Goal: Information Seeking & Learning: Learn about a topic

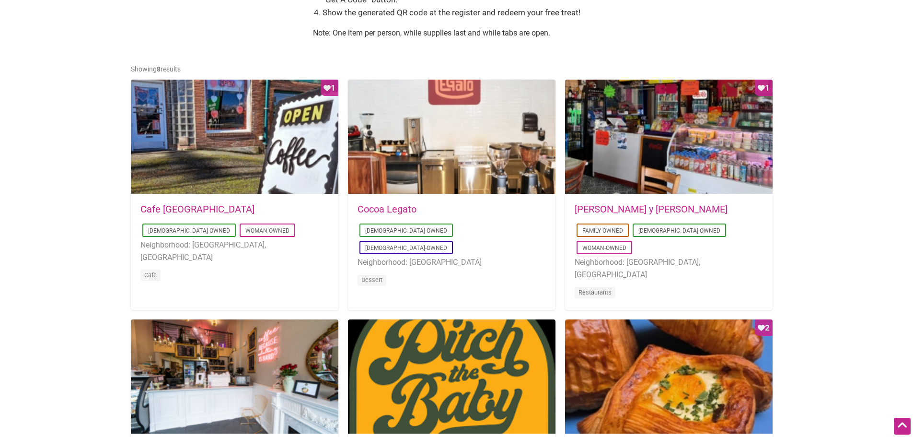
scroll to position [671, 0]
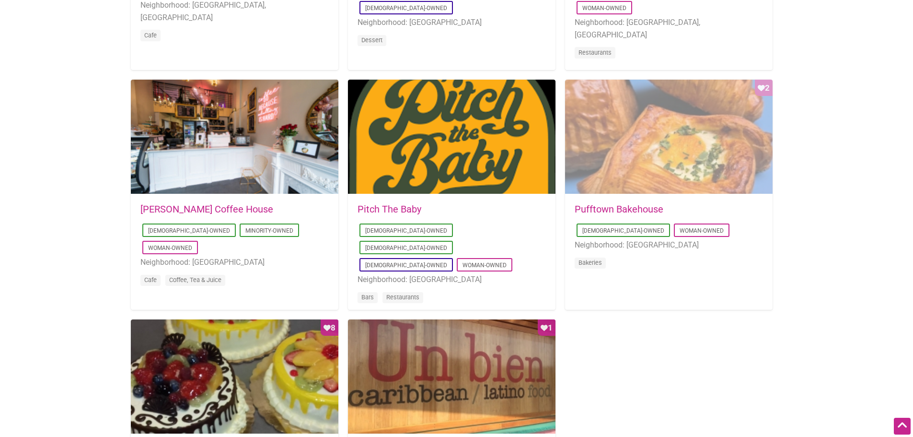
click at [700, 125] on div "Favorite Count 2" at bounding box center [669, 137] width 208 height 115
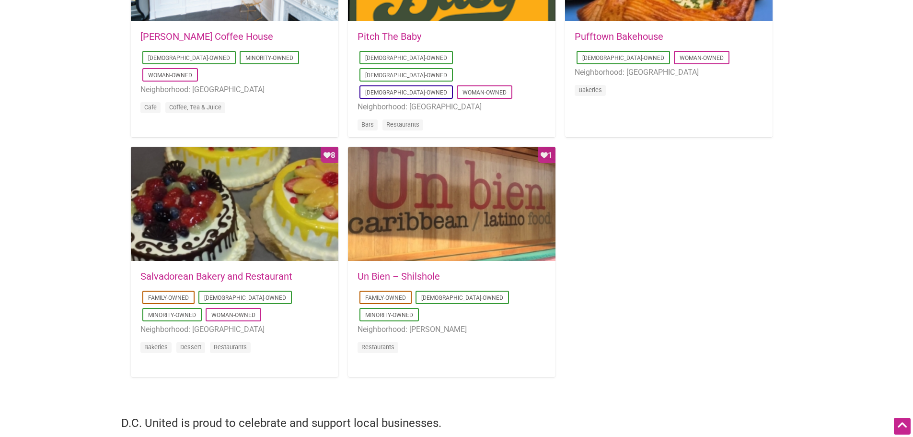
scroll to position [863, 0]
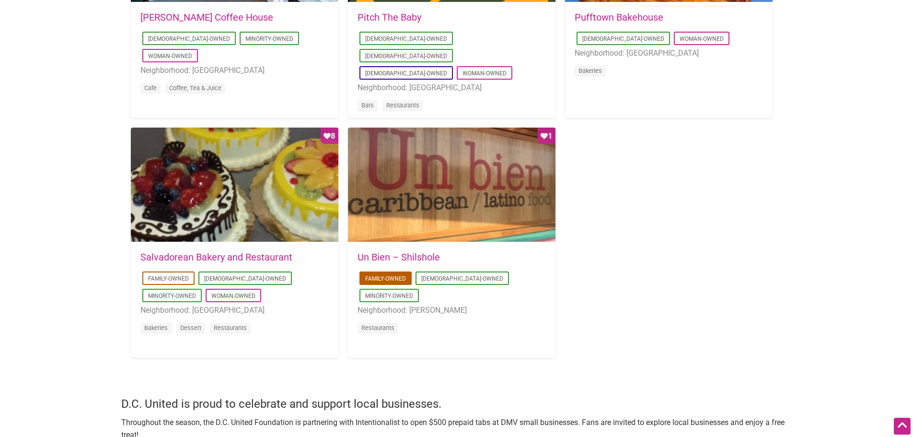
drag, startPoint x: 437, startPoint y: 294, endPoint x: 360, endPoint y: 282, distance: 77.7
click at [353, 305] on div "2018-02-07 08:32:22 Un Bien – Shilshole Family-Owned Latino-Owned Minority-Owne…" at bounding box center [452, 299] width 208 height 113
click at [260, 312] on li "Neighborhood: White Center" at bounding box center [234, 310] width 188 height 12
click at [252, 258] on link "Salvadorean Bakery and Restaurant" at bounding box center [216, 257] width 152 height 12
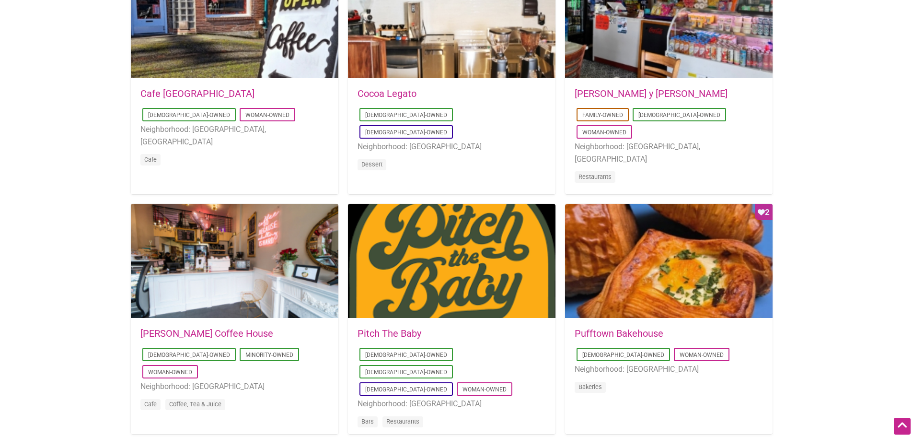
scroll to position [719, 0]
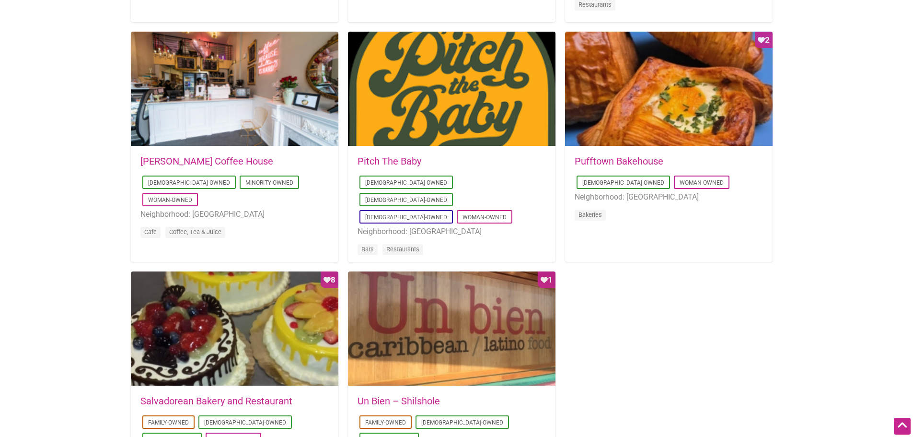
click at [585, 162] on link "Pufftown Bakehouse" at bounding box center [619, 161] width 89 height 12
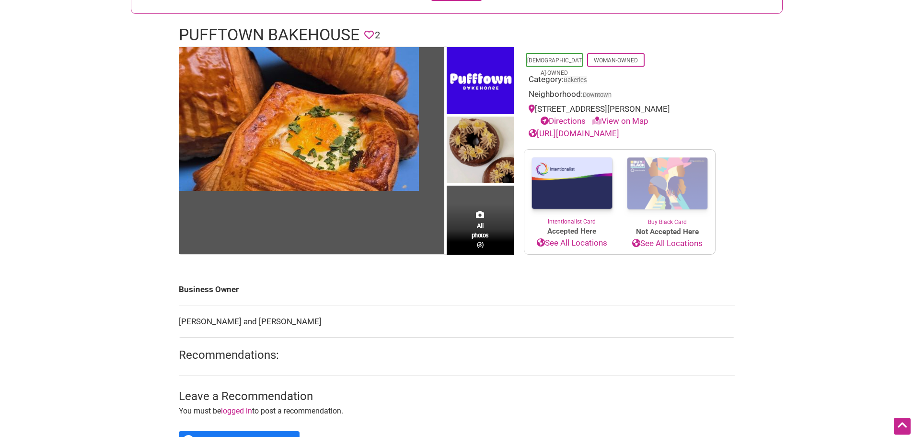
scroll to position [48, 0]
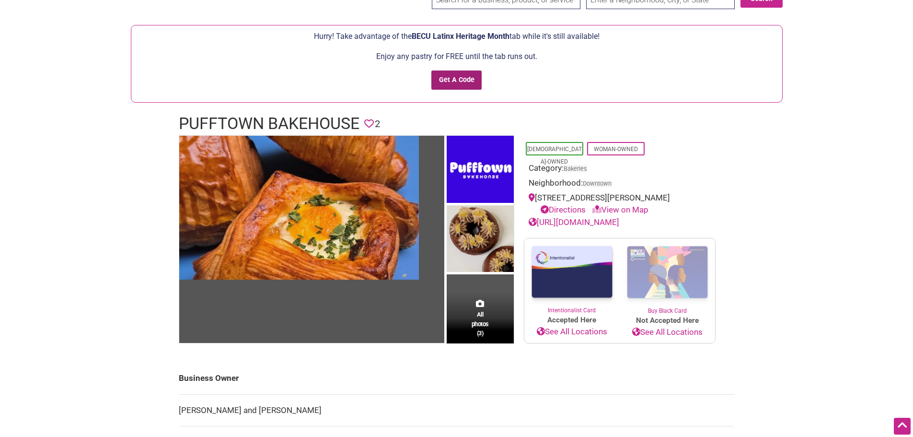
click at [469, 86] on input "Get A Code" at bounding box center [457, 80] width 50 height 20
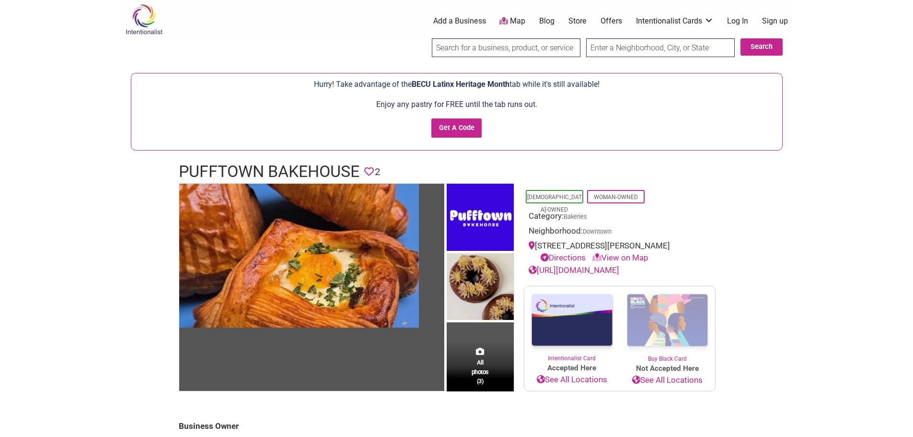
click at [596, 268] on link "[URL][DOMAIN_NAME]" at bounding box center [574, 270] width 91 height 10
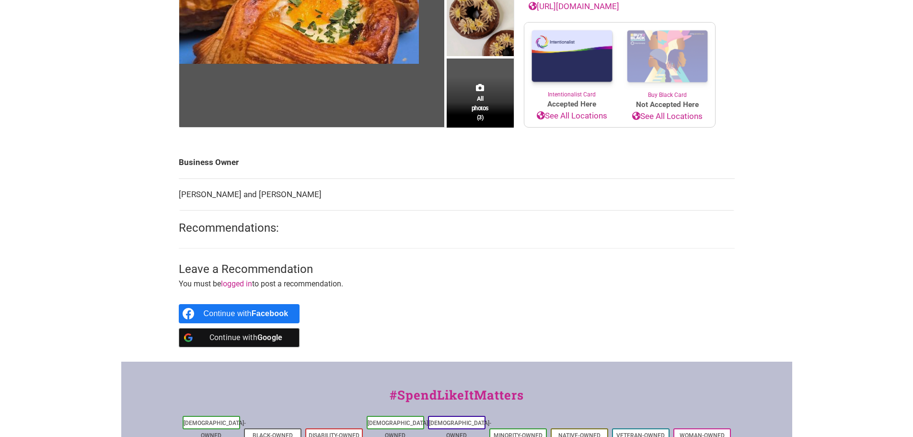
scroll to position [288, 0]
